Goal: Navigation & Orientation: Find specific page/section

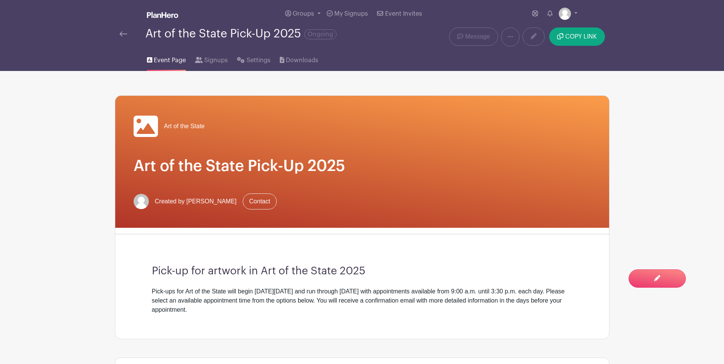
click at [125, 37] on img at bounding box center [123, 33] width 8 height 5
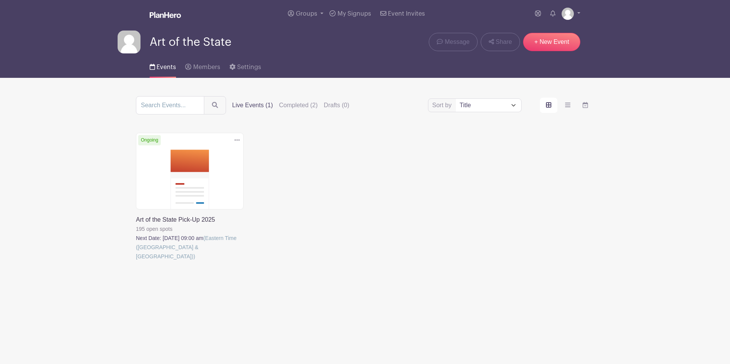
click at [136, 261] on link at bounding box center [136, 261] width 0 height 0
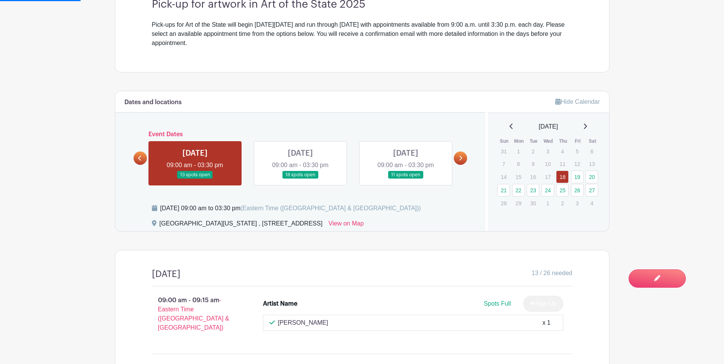
scroll to position [267, 0]
click at [462, 158] on icon at bounding box center [460, 157] width 3 height 5
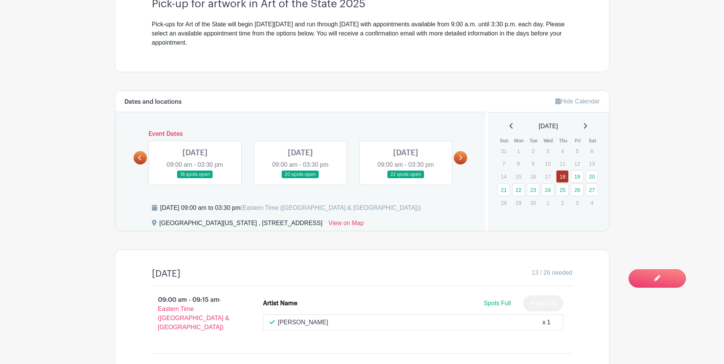
click at [462, 158] on icon at bounding box center [460, 157] width 3 height 5
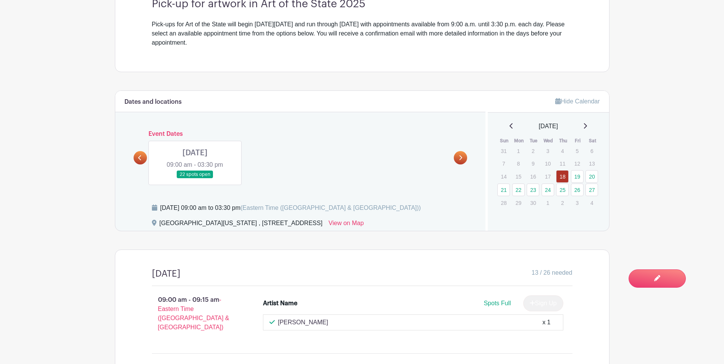
click at [135, 158] on link at bounding box center [140, 157] width 13 height 13
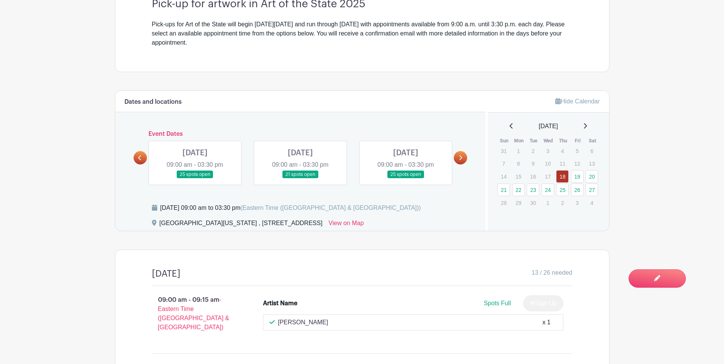
click at [135, 159] on link at bounding box center [140, 157] width 13 height 13
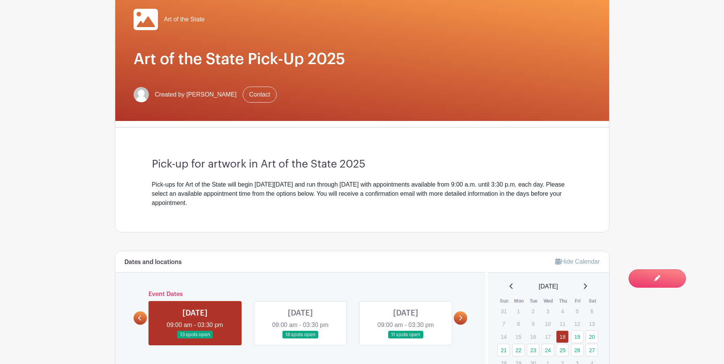
scroll to position [0, 0]
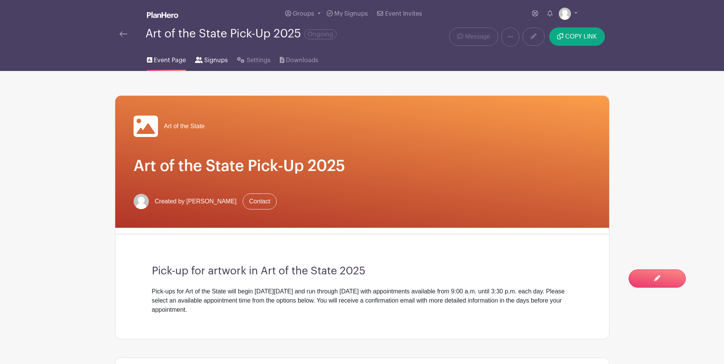
click at [213, 63] on span "Signups" at bounding box center [216, 60] width 24 height 9
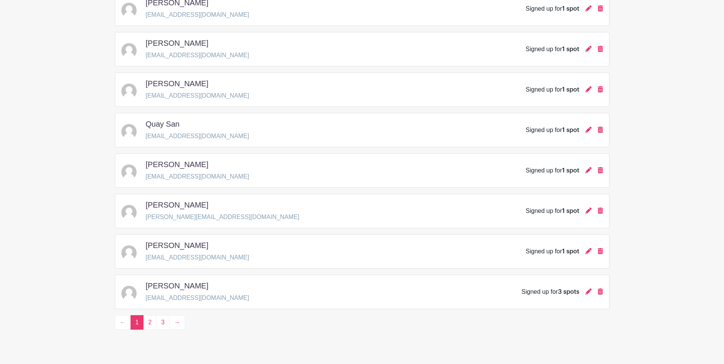
scroll to position [1044, 0]
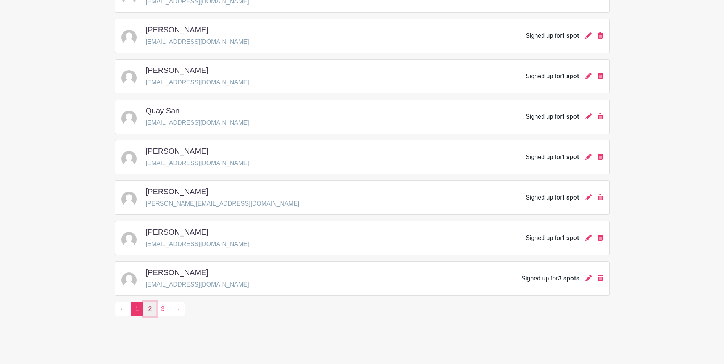
click at [151, 307] on link "2" at bounding box center [149, 309] width 13 height 15
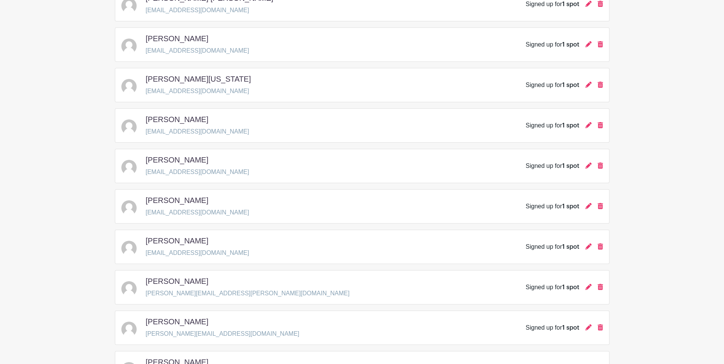
scroll to position [1044, 0]
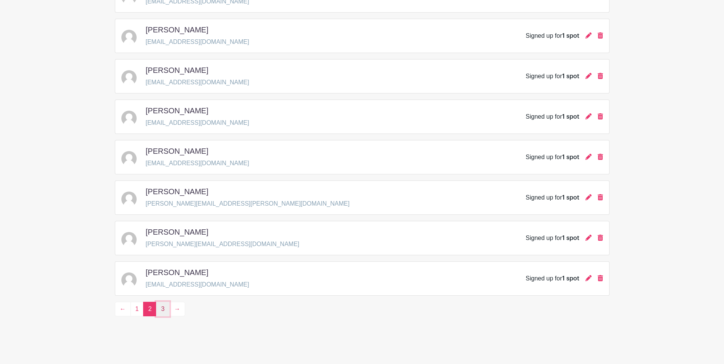
click at [163, 309] on link "3" at bounding box center [162, 309] width 13 height 15
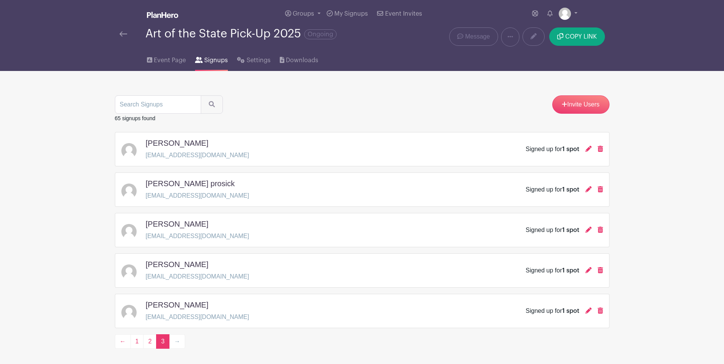
click at [124, 36] on img at bounding box center [123, 33] width 8 height 5
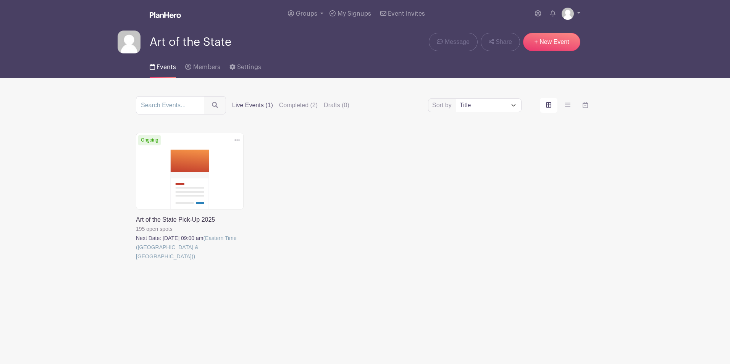
click at [136, 261] on link at bounding box center [136, 261] width 0 height 0
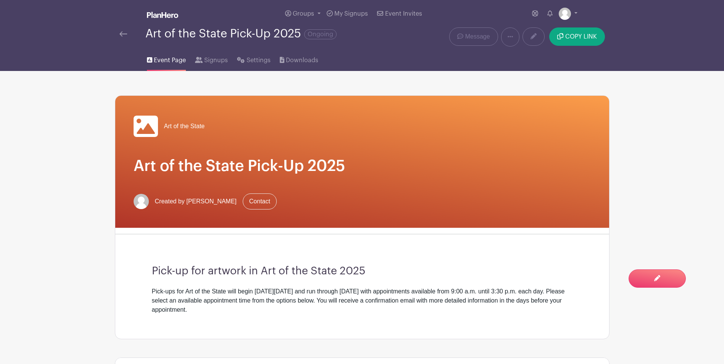
click at [124, 34] on img at bounding box center [123, 33] width 8 height 5
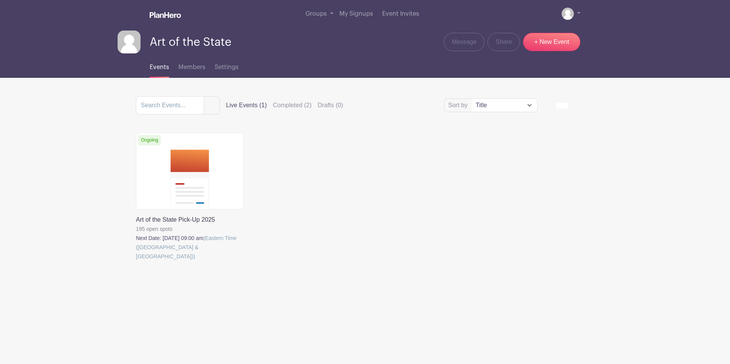
click at [136, 261] on link at bounding box center [136, 261] width 0 height 0
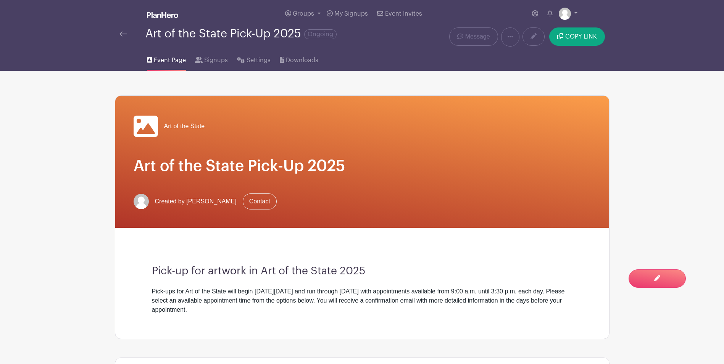
click at [126, 35] on img at bounding box center [123, 33] width 8 height 5
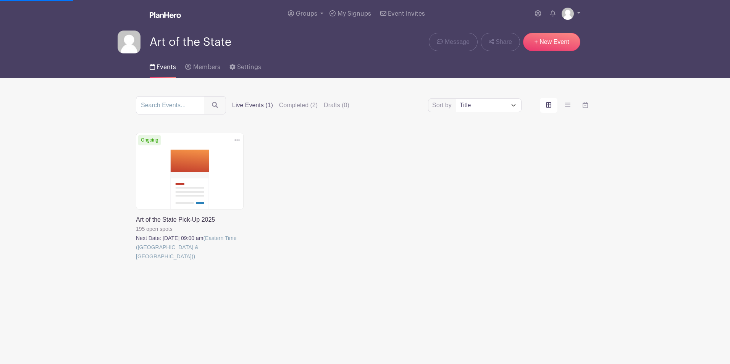
click at [136, 261] on link at bounding box center [136, 261] width 0 height 0
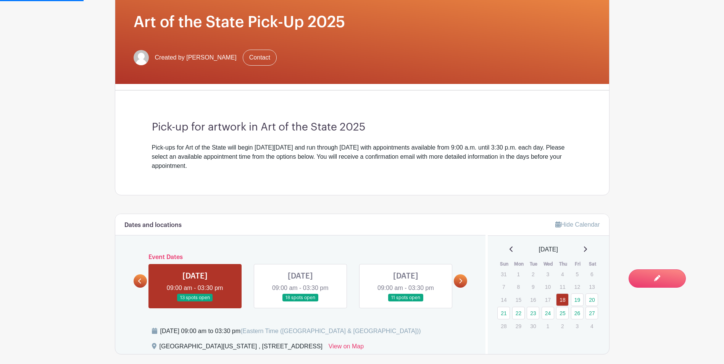
scroll to position [267, 0]
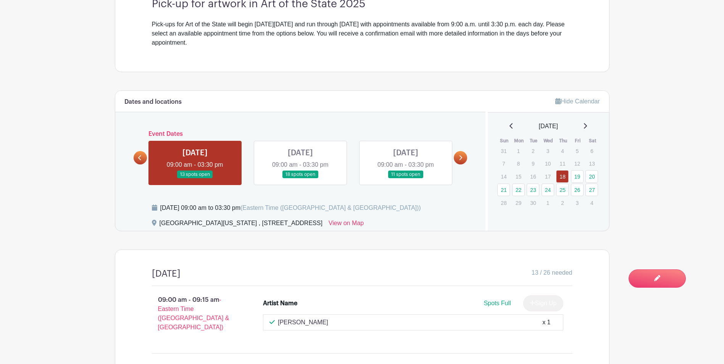
click at [462, 157] on icon at bounding box center [460, 157] width 3 height 5
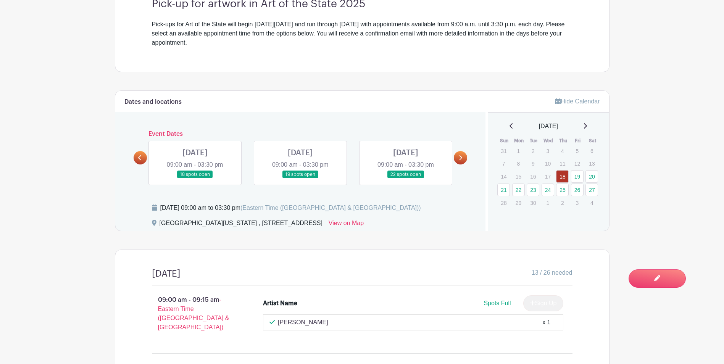
click at [462, 157] on icon at bounding box center [460, 157] width 3 height 5
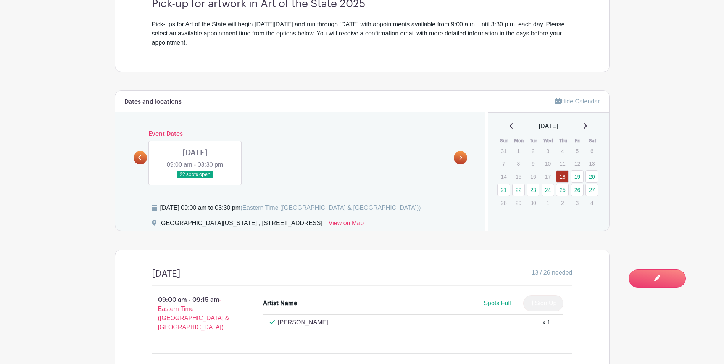
click at [139, 157] on icon at bounding box center [139, 158] width 3 height 6
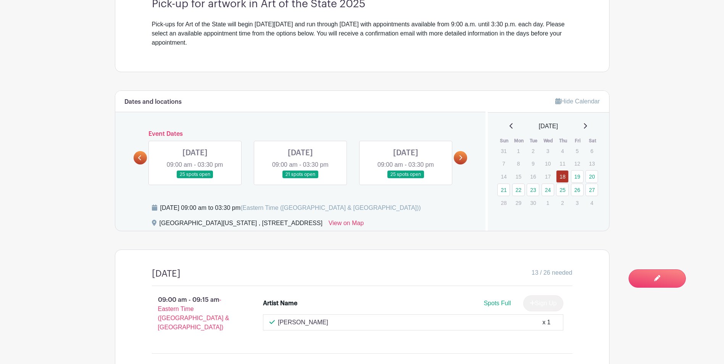
click at [139, 157] on icon at bounding box center [139, 158] width 3 height 6
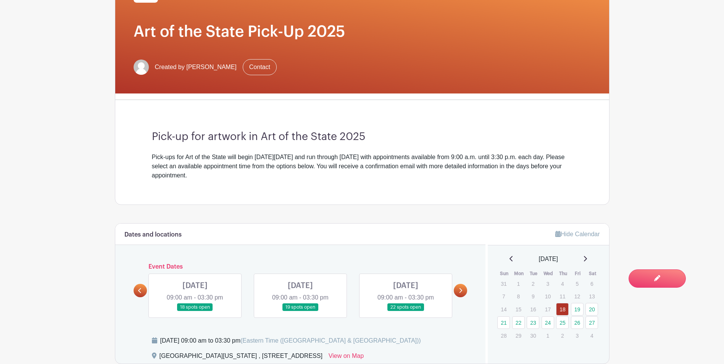
scroll to position [0, 0]
